Goal: Task Accomplishment & Management: Use online tool/utility

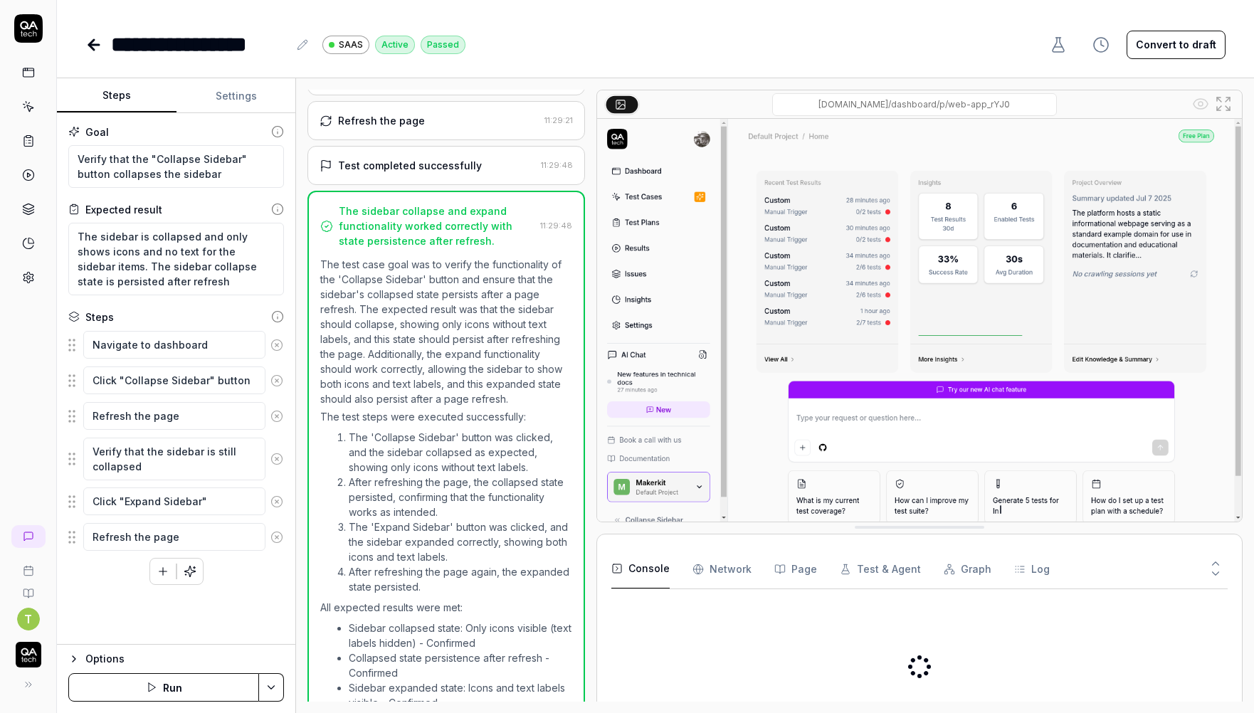
scroll to position [440, 0]
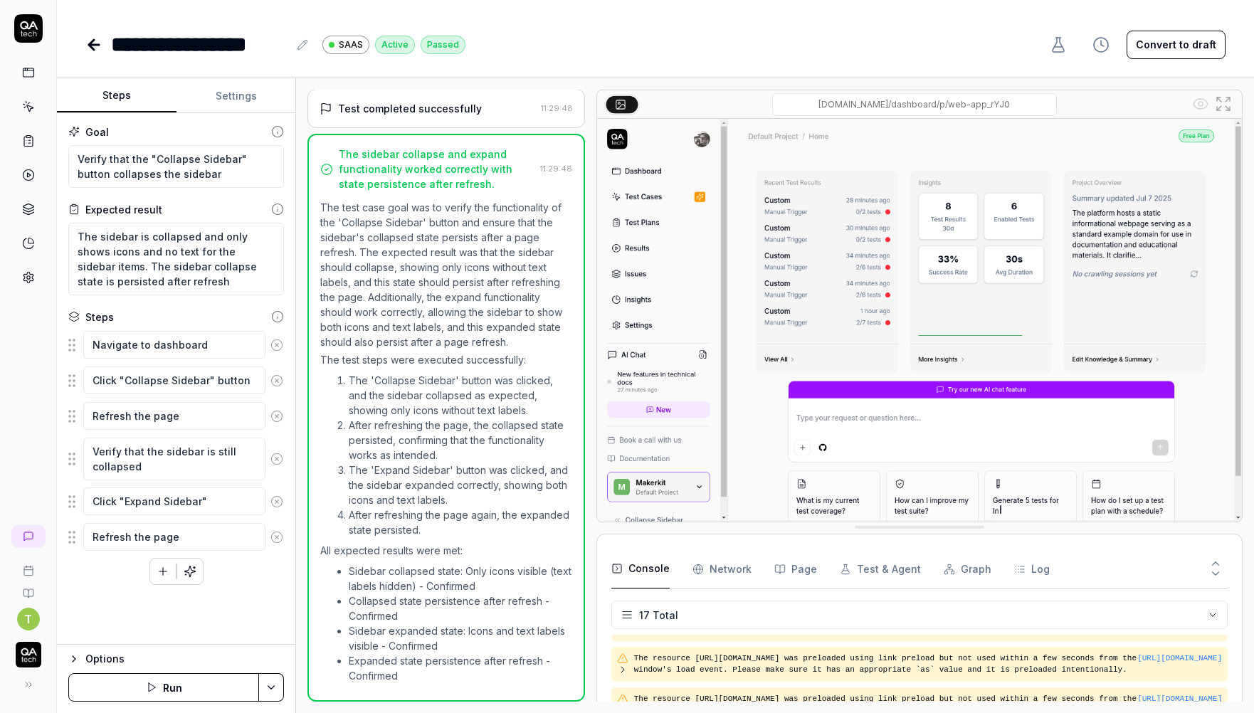
type textarea "*"
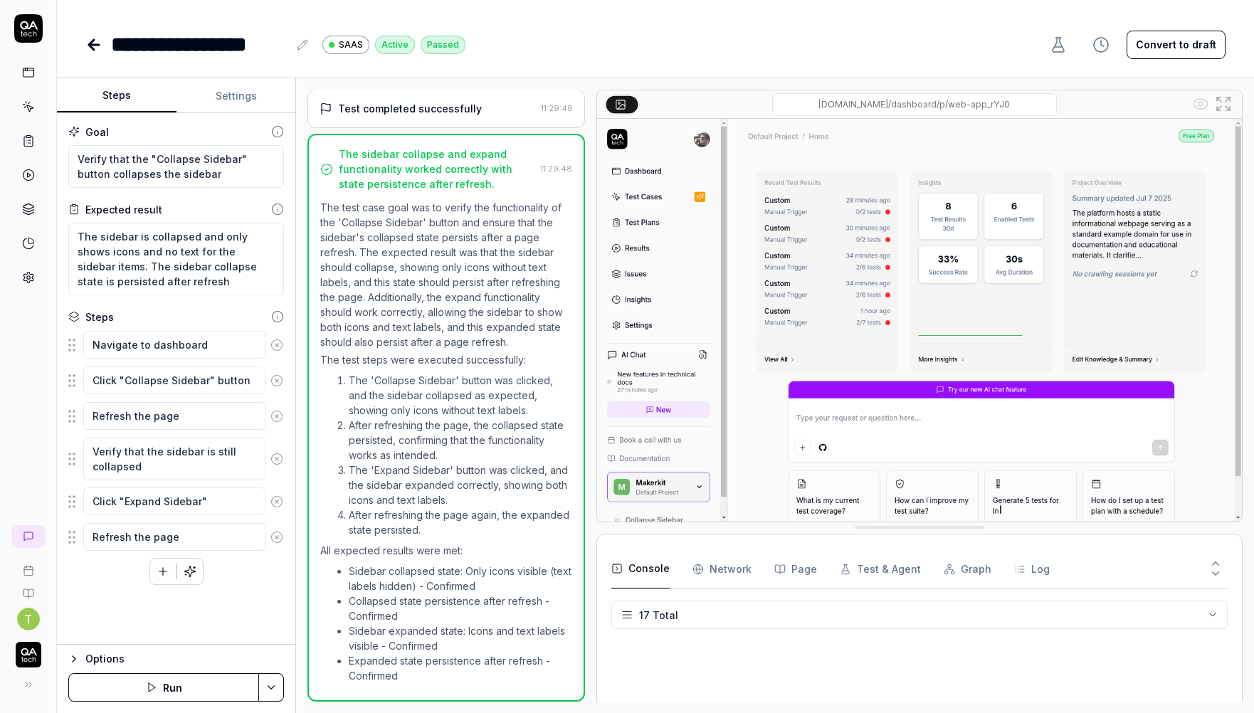
click at [254, 88] on button "Settings" at bounding box center [236, 96] width 120 height 34
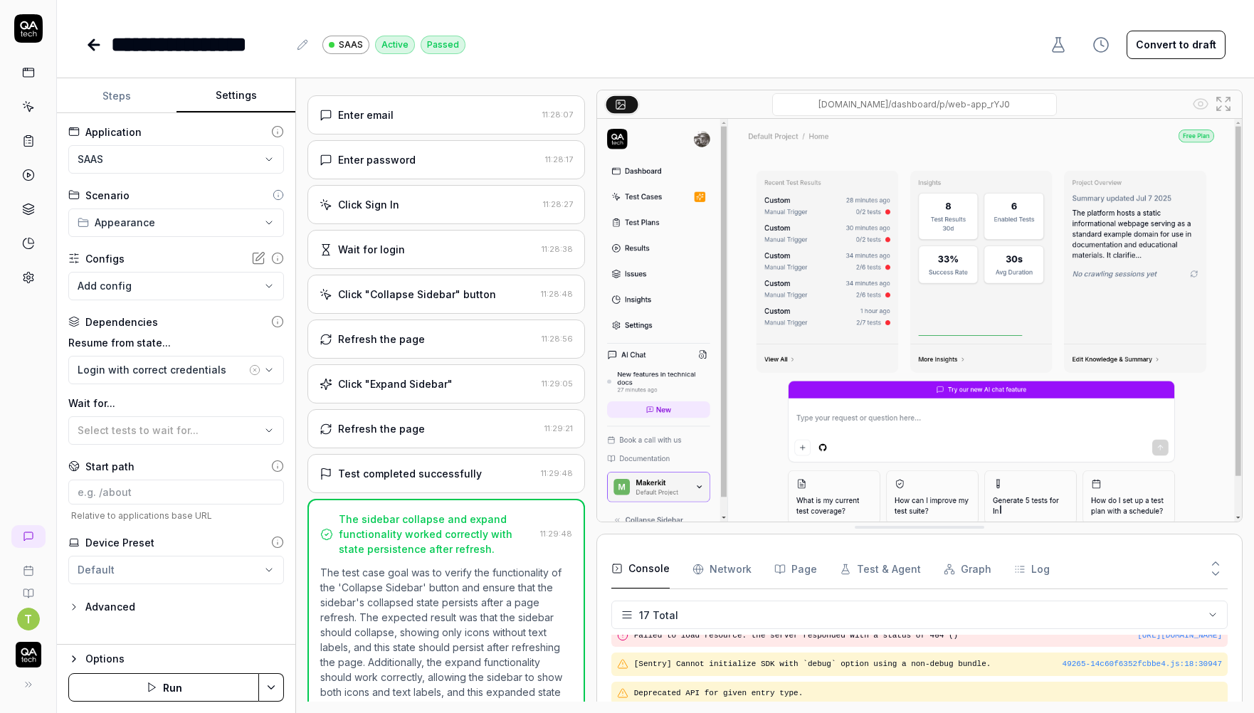
scroll to position [0, 0]
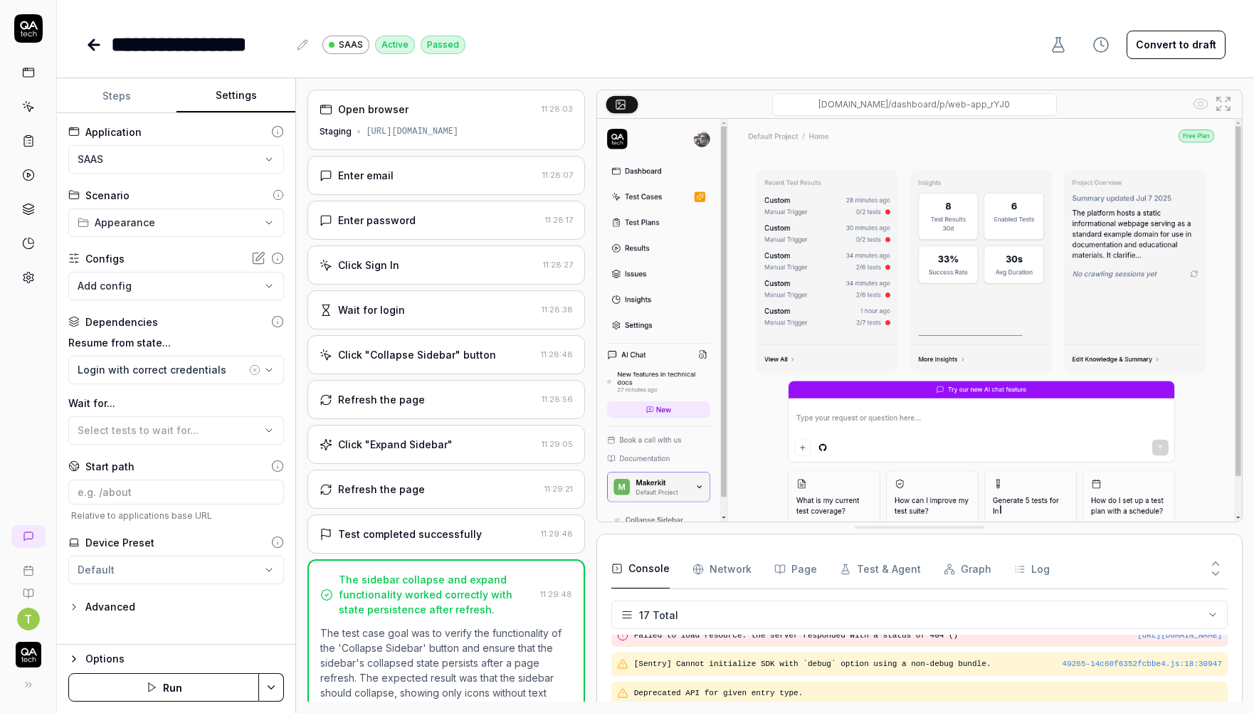
click at [449, 117] on div "Open browser 11:28:03 Staging [URL][DOMAIN_NAME]" at bounding box center [445, 120] width 277 height 60
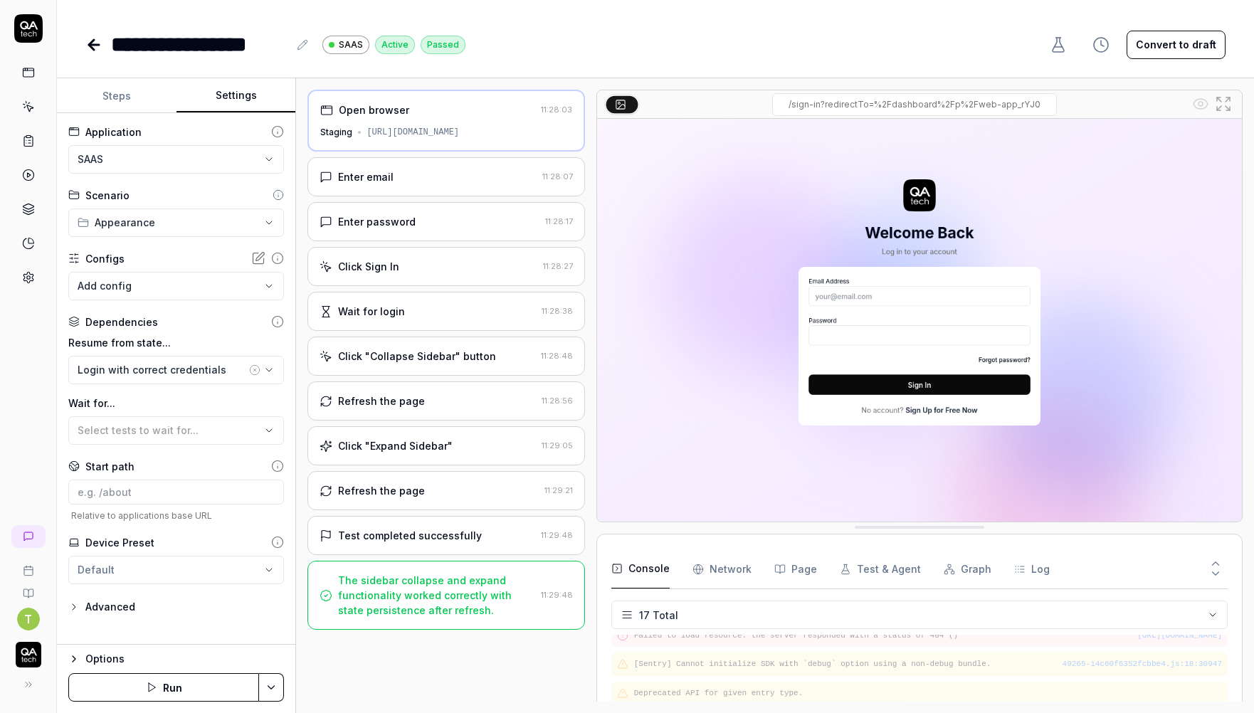
click at [450, 162] on div "Enter email 11:28:07" at bounding box center [445, 176] width 277 height 39
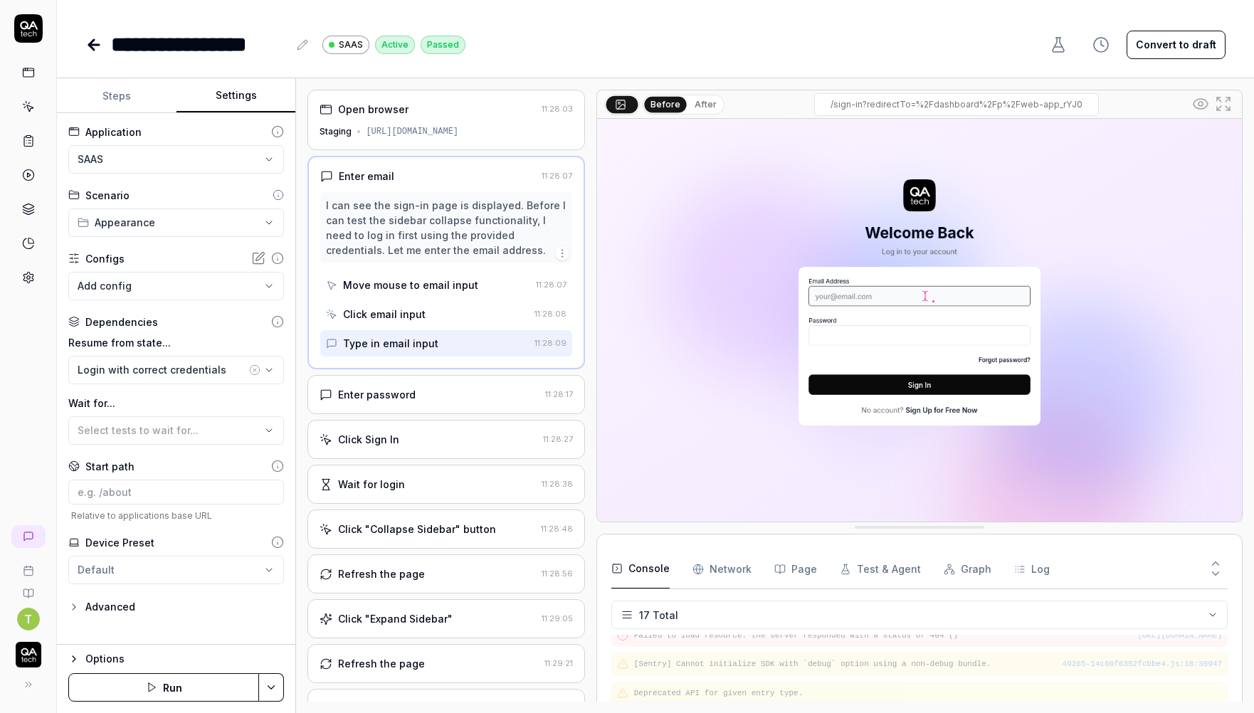
click at [458, 129] on div "[URL][DOMAIN_NAME]" at bounding box center [412, 131] width 92 height 13
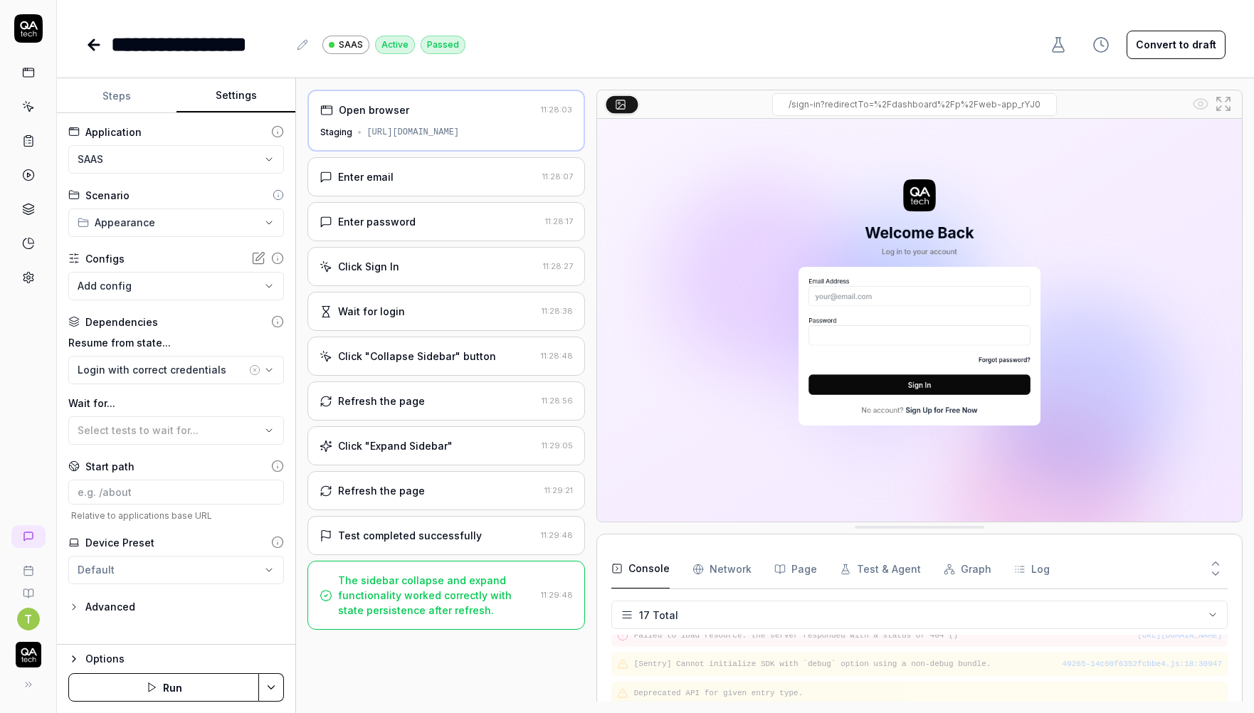
click at [459, 126] on div "[URL][DOMAIN_NAME]" at bounding box center [412, 132] width 92 height 13
click at [489, 179] on div "Enter email" at bounding box center [427, 176] width 216 height 15
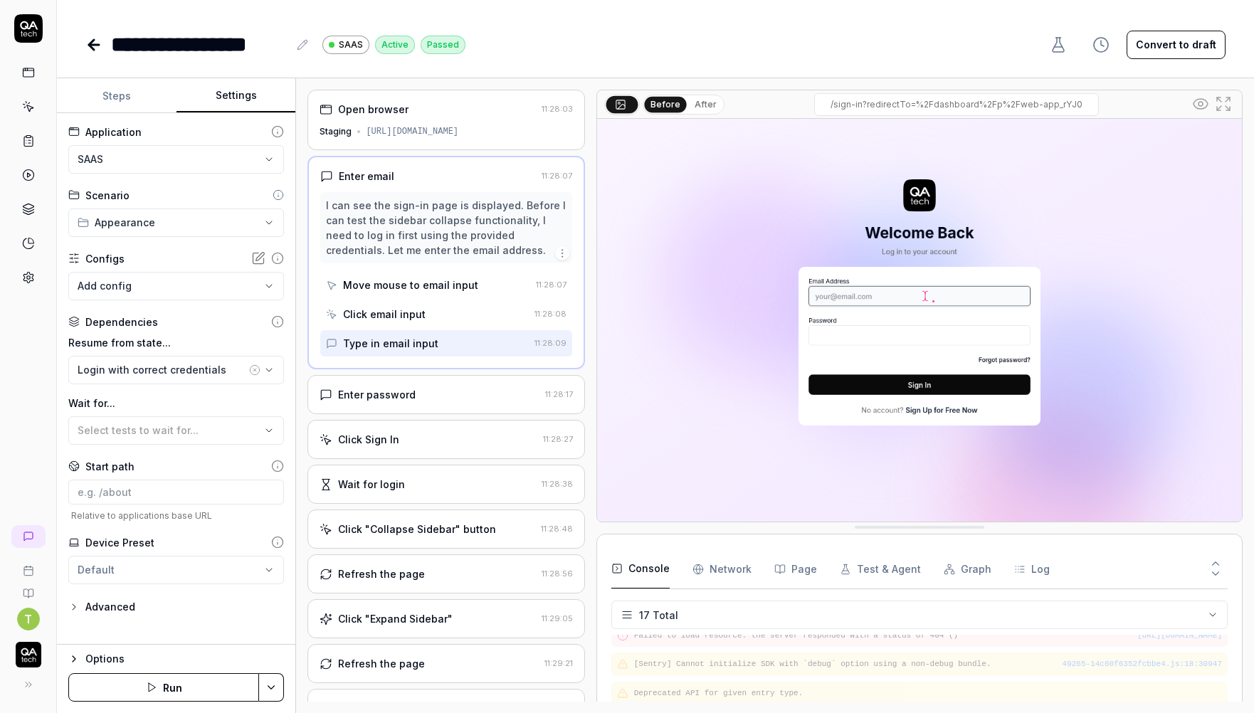
click at [497, 115] on div "Open browser" at bounding box center [427, 109] width 216 height 15
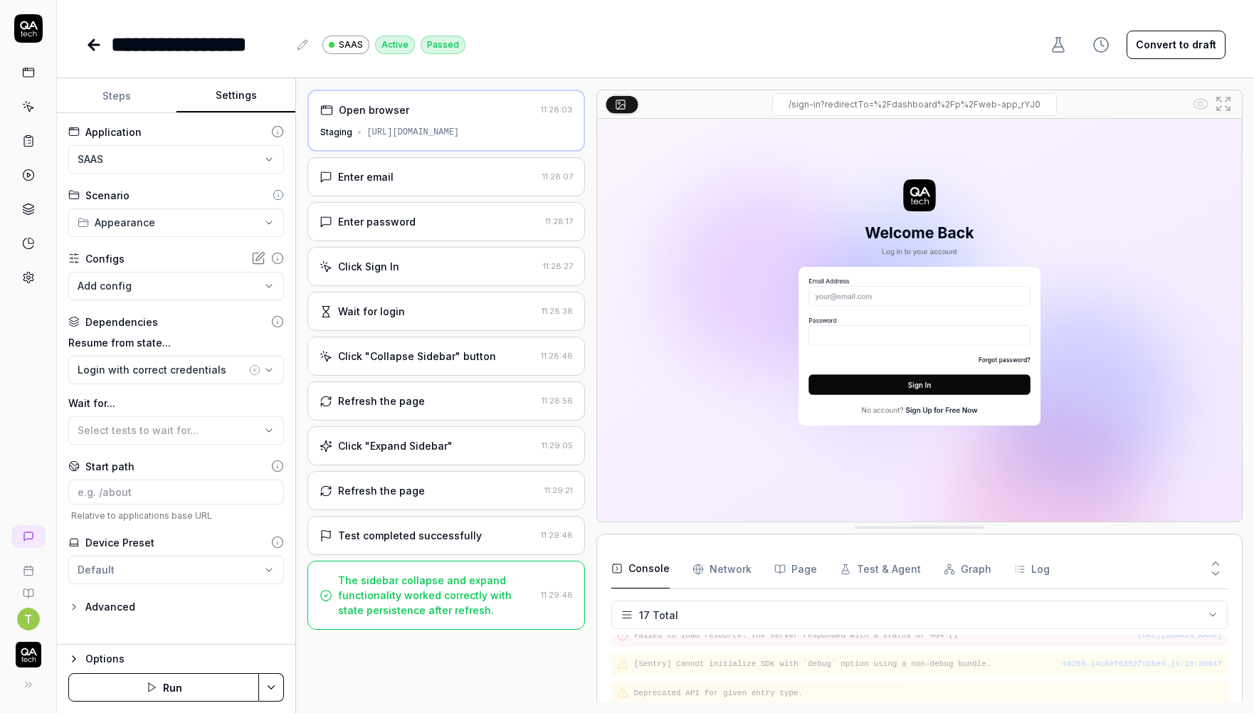
click at [459, 136] on div "[URL][DOMAIN_NAME]" at bounding box center [412, 132] width 92 height 13
click at [476, 173] on div "Enter email" at bounding box center [427, 176] width 216 height 15
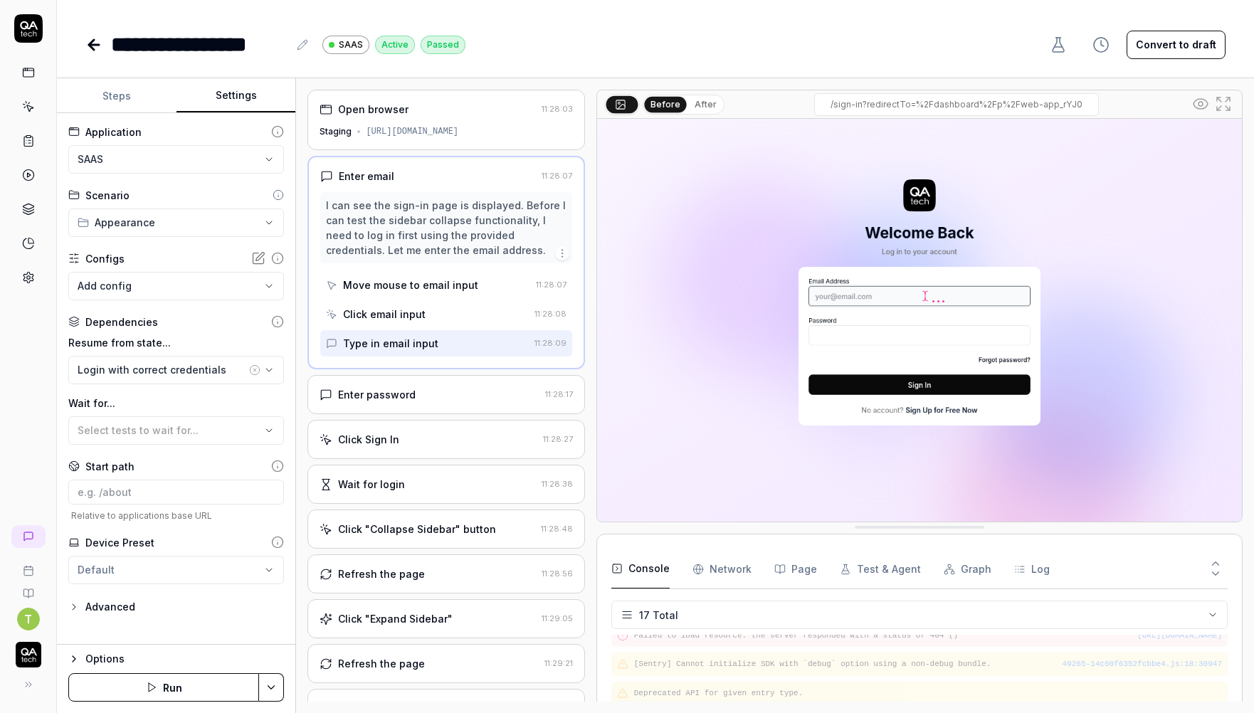
click at [477, 122] on div "Open browser 11:28:03 Staging [URL][DOMAIN_NAME]" at bounding box center [445, 120] width 277 height 60
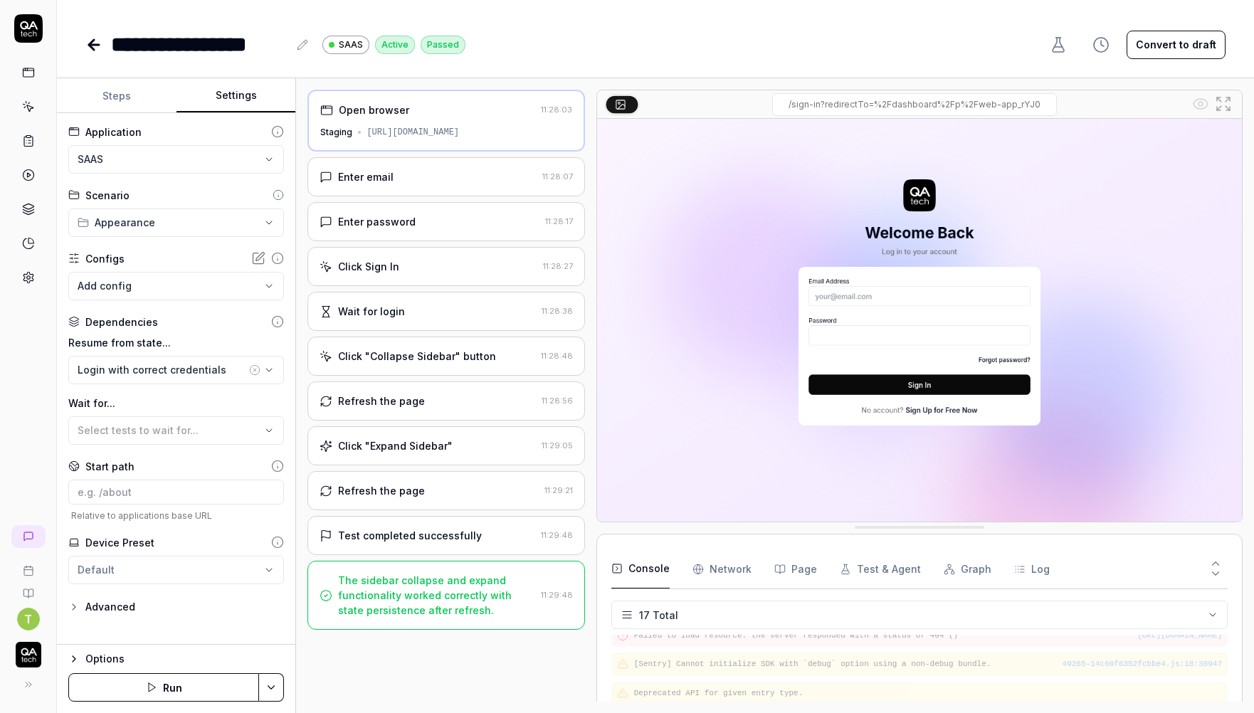
click at [979, 109] on input "/sign-in?redirectTo=%2Fdashboard%2Fp%2Fweb-app_rYJ0" at bounding box center [914, 104] width 285 height 23
click at [749, 71] on div "**********" at bounding box center [655, 356] width 1197 height 713
click at [476, 319] on div "Wait for login 11:28:38" at bounding box center [445, 311] width 277 height 39
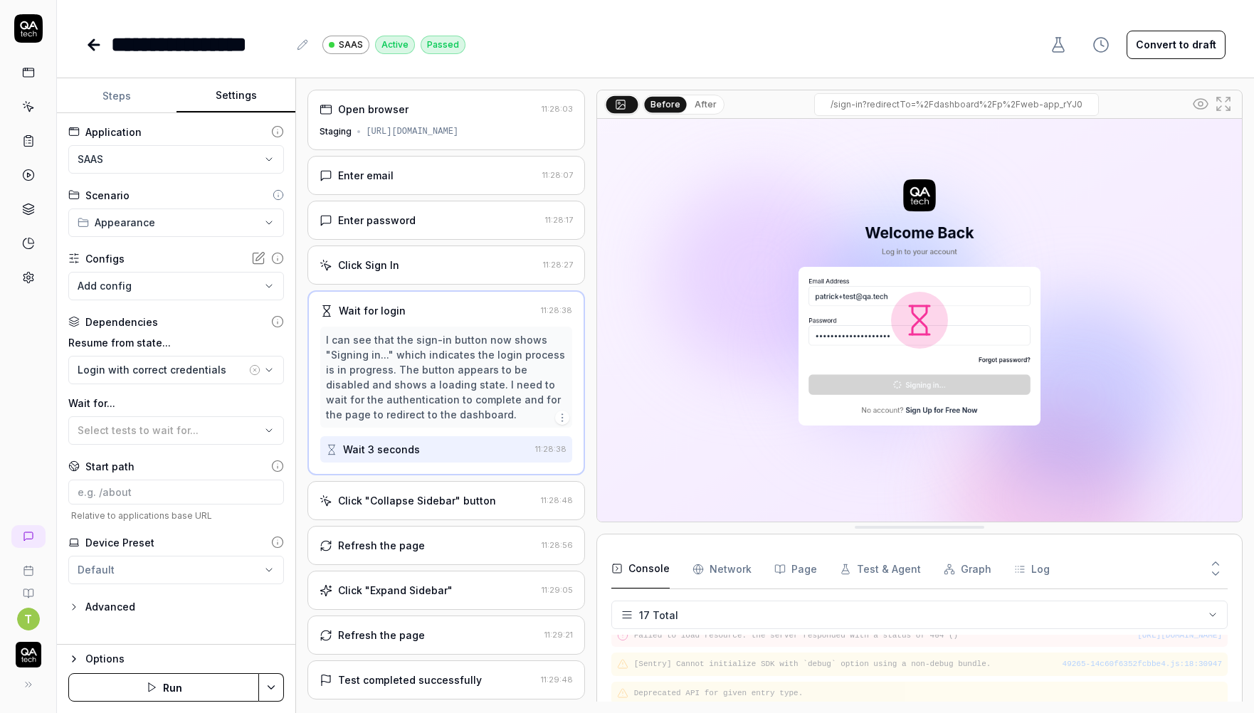
click at [474, 257] on div "Click Sign In 11:28:27" at bounding box center [445, 264] width 277 height 39
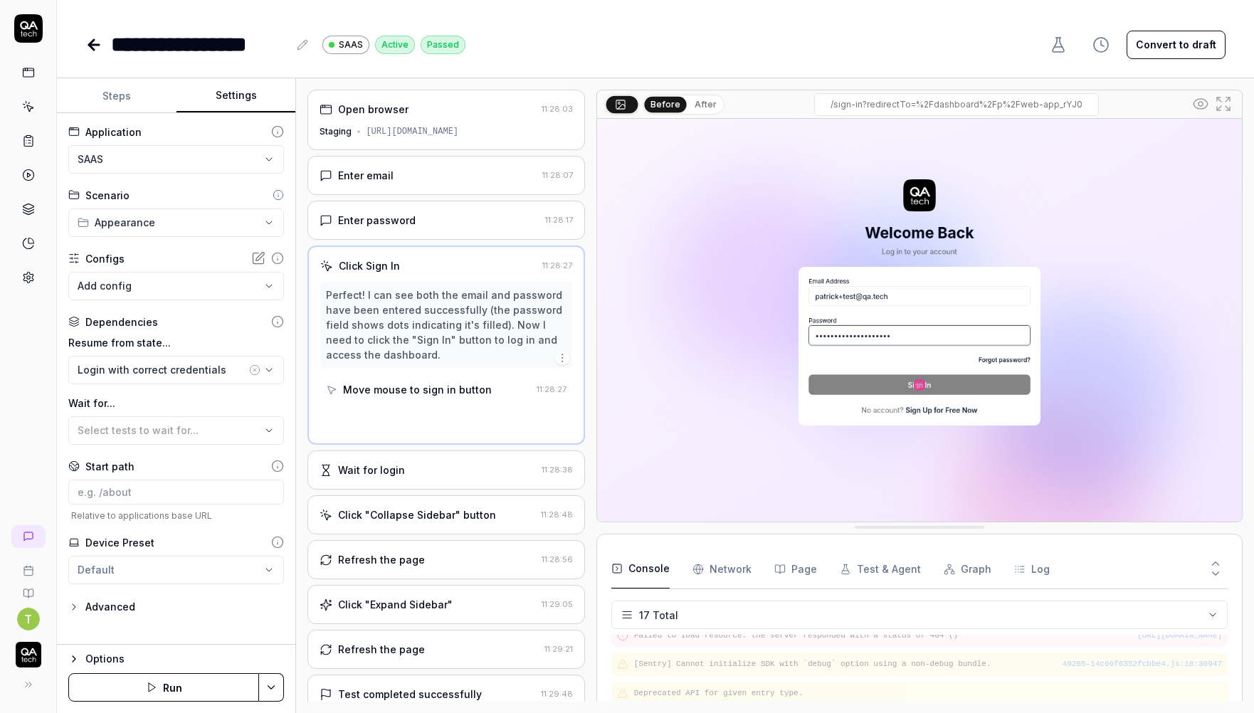
click at [476, 227] on div "Enter password" at bounding box center [428, 220] width 219 height 15
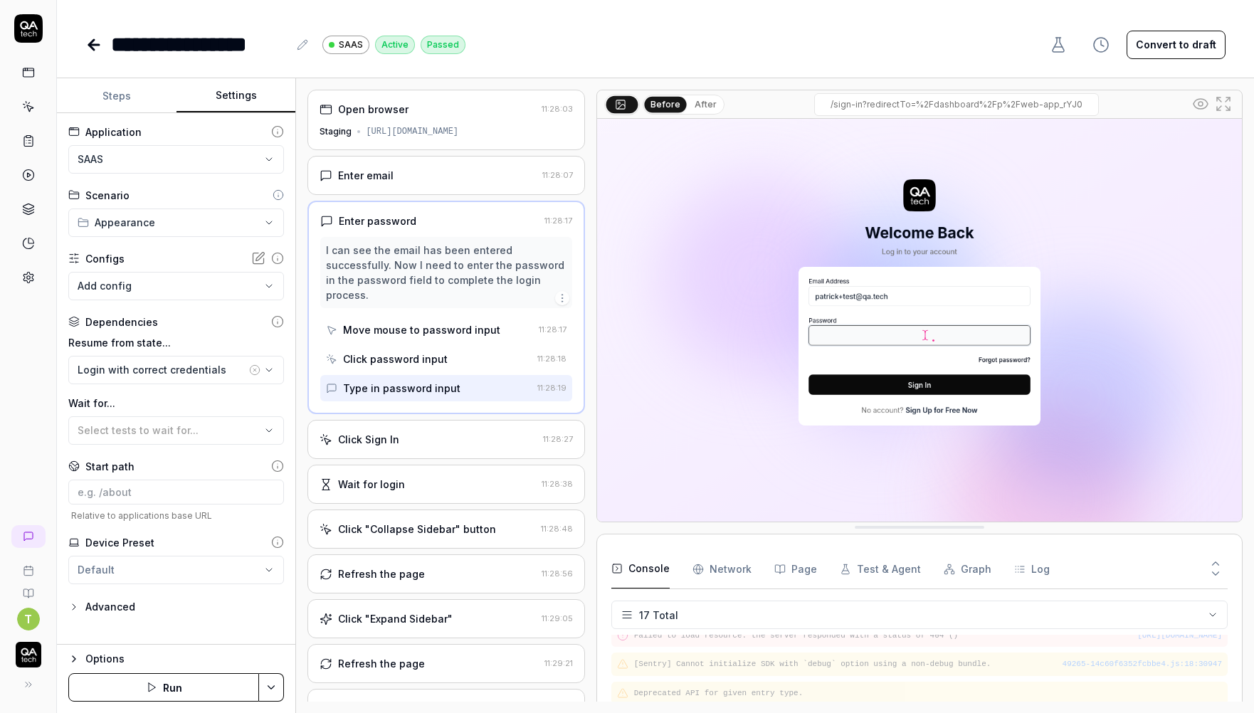
click at [368, 2] on div "**********" at bounding box center [655, 30] width 1197 height 60
